Goal: Find specific page/section: Find specific page/section

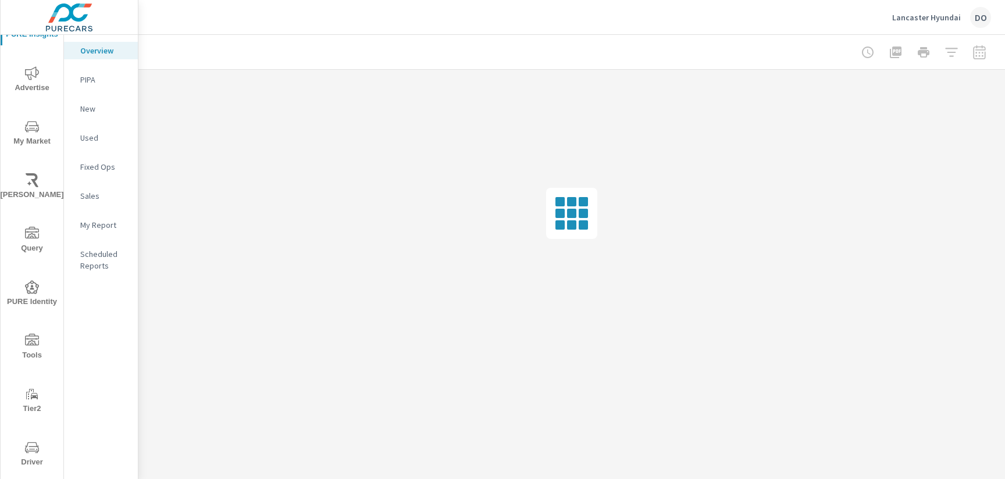
scroll to position [69, 0]
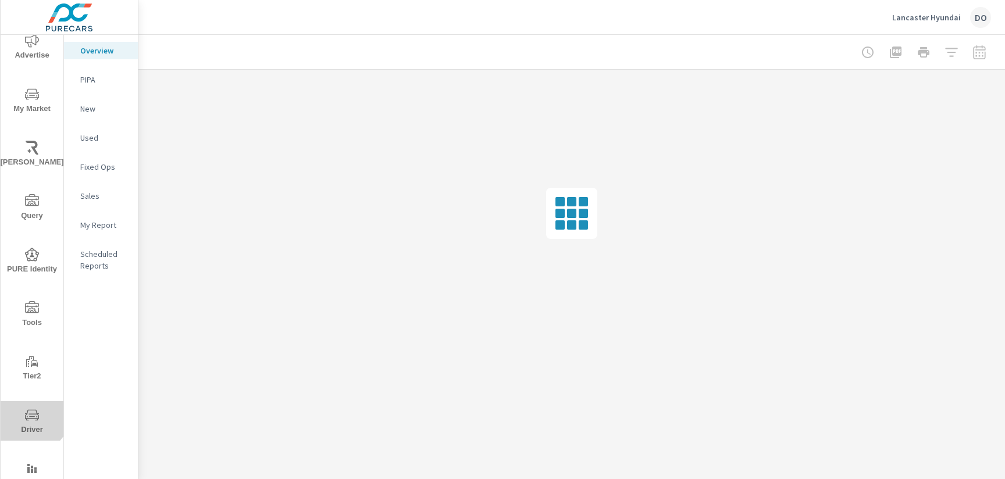
click at [28, 412] on icon "nav menu" at bounding box center [32, 415] width 14 height 14
